Goal: Task Accomplishment & Management: Manage account settings

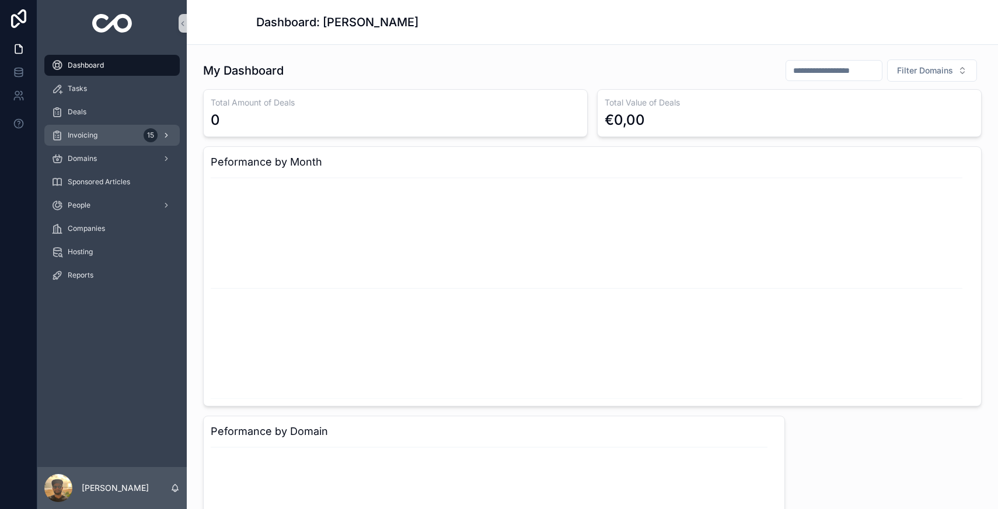
click at [124, 135] on div "Invoicing 15" at bounding box center [111, 135] width 121 height 19
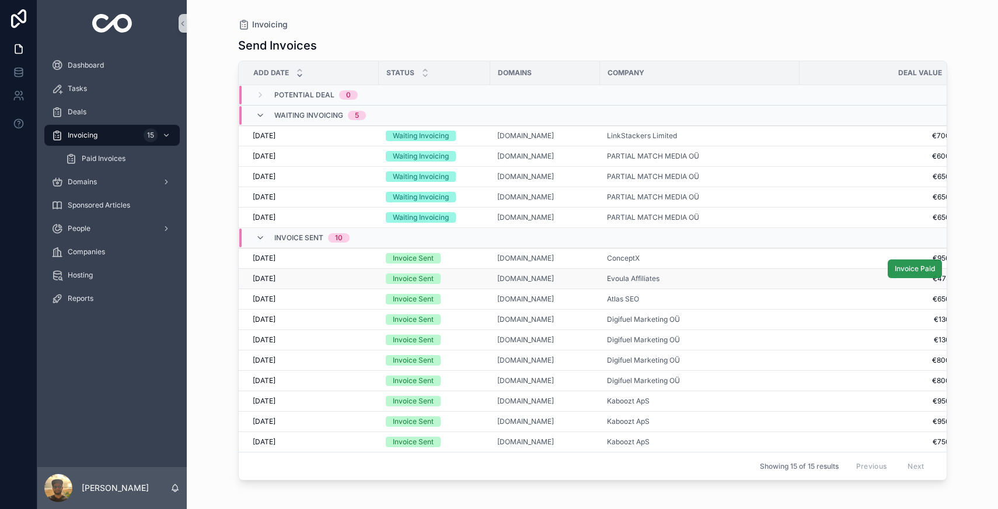
click at [913, 266] on span "Invoice Paid" at bounding box center [914, 268] width 40 height 9
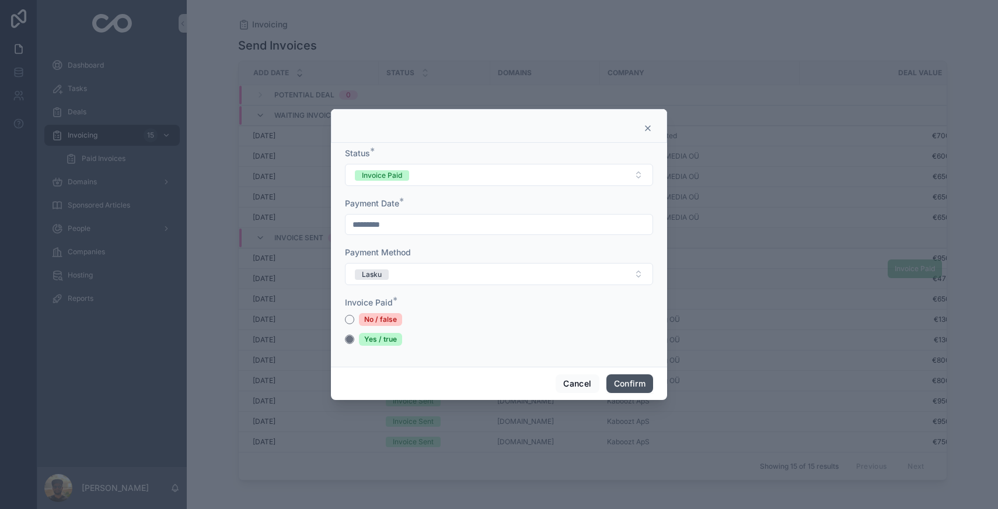
click at [633, 379] on button "Confirm" at bounding box center [629, 384] width 47 height 19
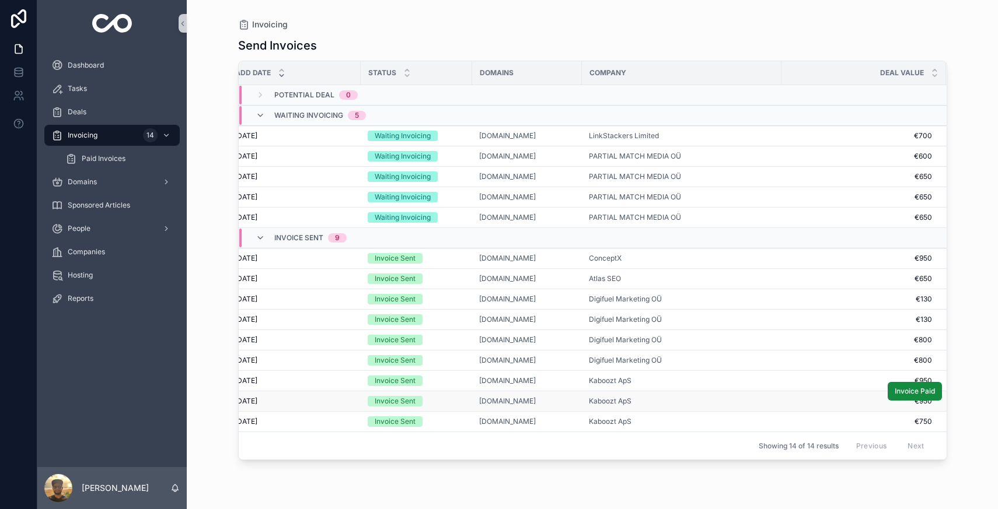
scroll to position [0, 19]
click at [619, 400] on span "Kaboozt ApS" at bounding box center [609, 401] width 43 height 9
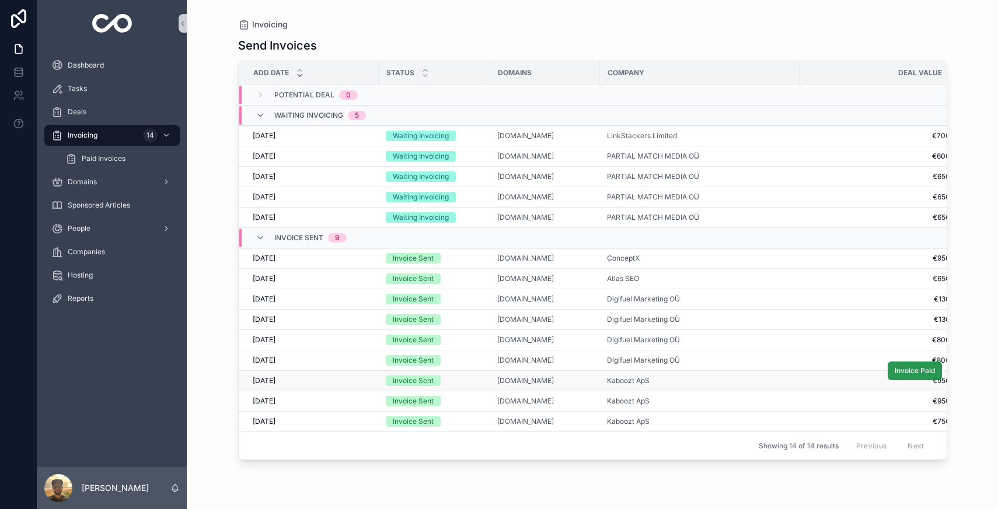
click at [931, 376] on button "Invoice Paid" at bounding box center [914, 371] width 54 height 19
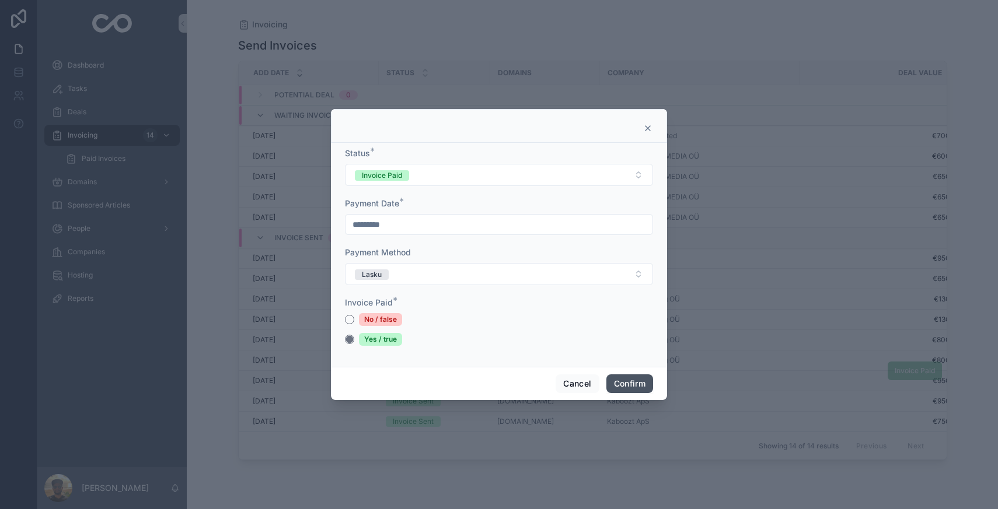
click at [606, 390] on button "Confirm" at bounding box center [629, 384] width 47 height 19
